Goal: Check status

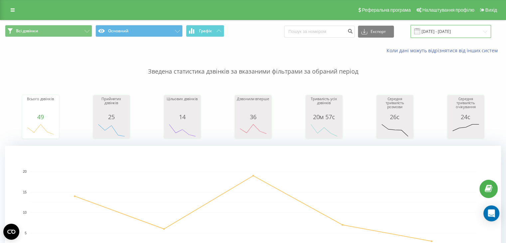
click at [467, 34] on input "[DATE] - [DATE]" at bounding box center [451, 31] width 81 height 13
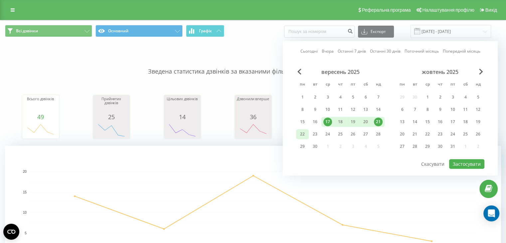
click at [304, 133] on div "22" at bounding box center [302, 134] width 9 height 9
click at [355, 118] on div "19" at bounding box center [353, 122] width 9 height 9
click at [467, 162] on button "Застосувати" at bounding box center [466, 164] width 35 height 10
type input "[DATE] - [DATE]"
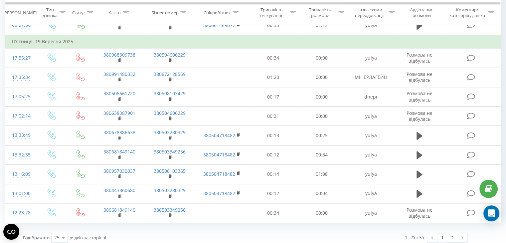
scroll to position [630, 0]
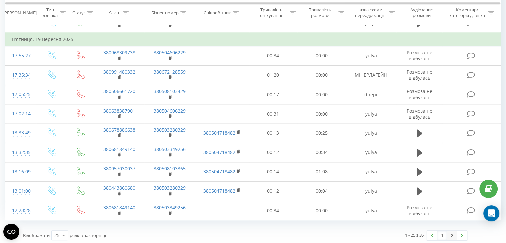
click at [452, 233] on link "2" at bounding box center [452, 235] width 10 height 9
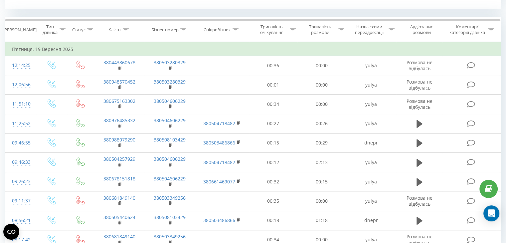
scroll to position [301, 0]
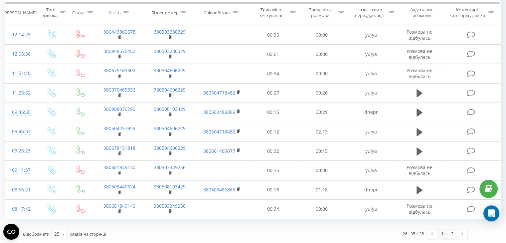
click at [440, 232] on link "1" at bounding box center [442, 233] width 10 height 9
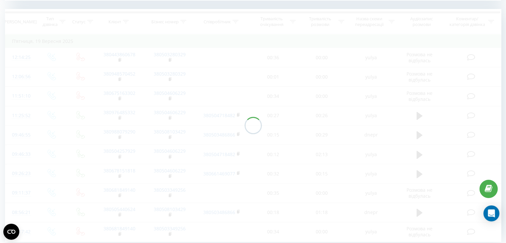
scroll to position [270, 0]
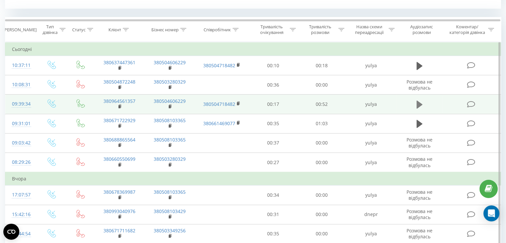
click at [423, 108] on button at bounding box center [420, 105] width 10 height 10
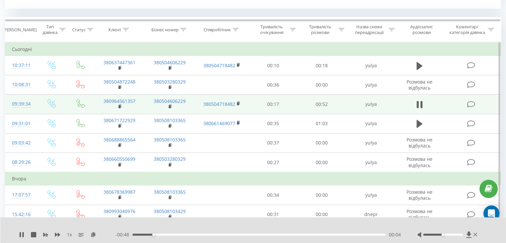
click at [423, 108] on button at bounding box center [420, 105] width 10 height 10
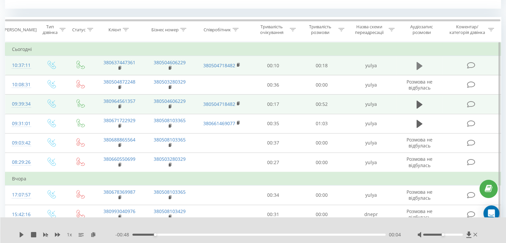
click at [419, 64] on icon at bounding box center [420, 66] width 6 height 8
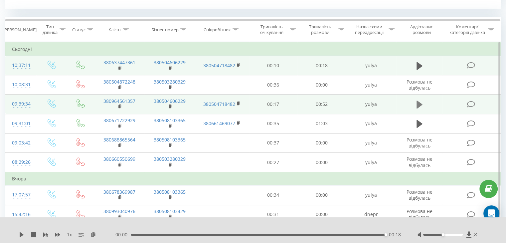
click at [419, 105] on icon at bounding box center [420, 105] width 6 height 8
click at [420, 105] on icon at bounding box center [420, 104] width 6 height 9
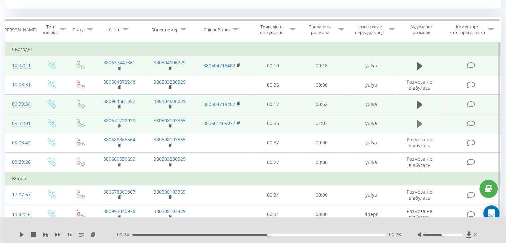
click at [418, 123] on icon at bounding box center [420, 124] width 6 height 8
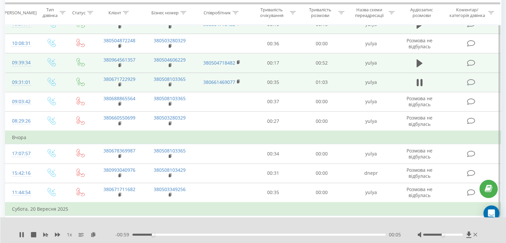
scroll to position [313, 0]
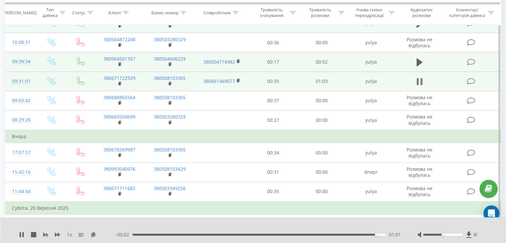
click at [419, 79] on icon at bounding box center [420, 81] width 6 height 9
drag, startPoint x: 507, startPoint y: 121, endPoint x: 502, endPoint y: 188, distance: 67.8
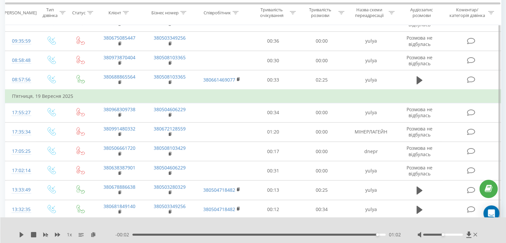
scroll to position [586, 0]
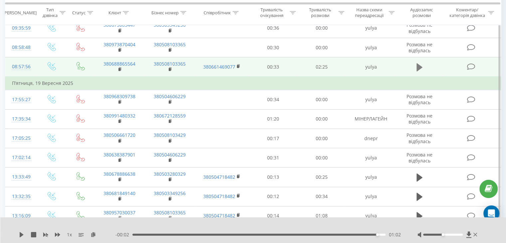
click at [419, 63] on icon at bounding box center [420, 67] width 6 height 8
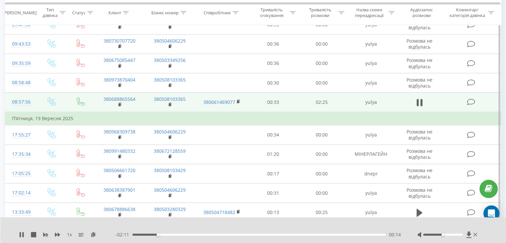
scroll to position [555, 0]
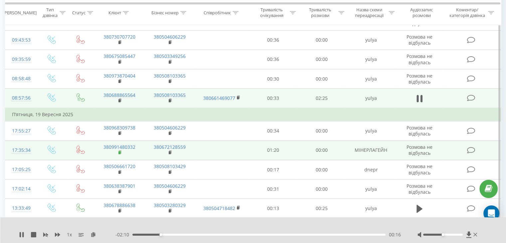
click at [119, 151] on rect at bounding box center [120, 152] width 2 height 3
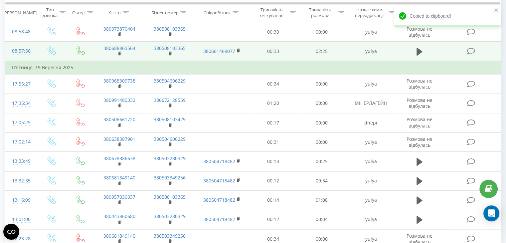
scroll to position [656, 0]
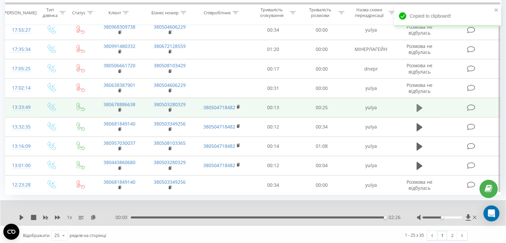
click at [420, 105] on icon at bounding box center [420, 108] width 6 height 8
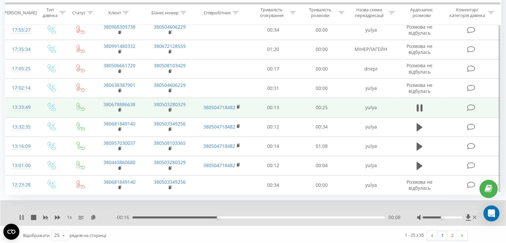
click at [22, 215] on icon at bounding box center [21, 217] width 5 height 5
